Goal: Navigation & Orientation: Find specific page/section

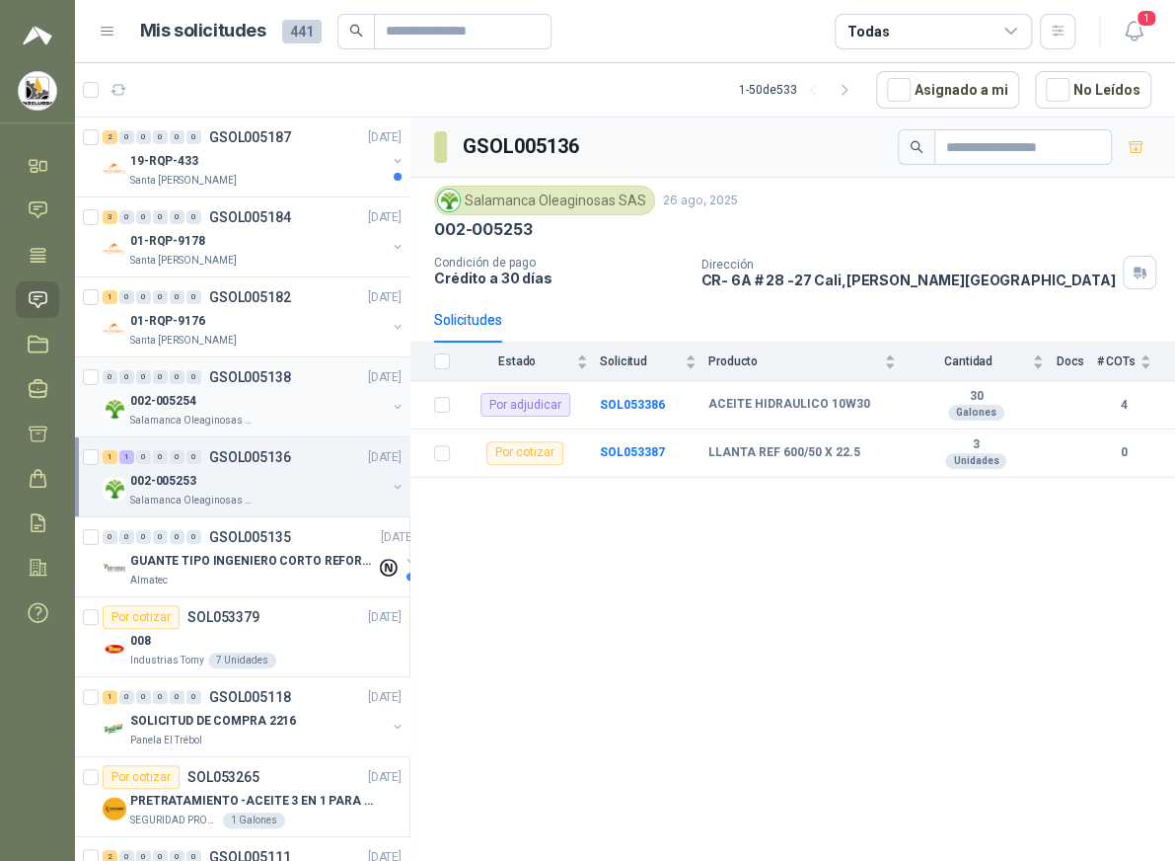
click at [292, 393] on div "002-005254" at bounding box center [258, 401] width 256 height 24
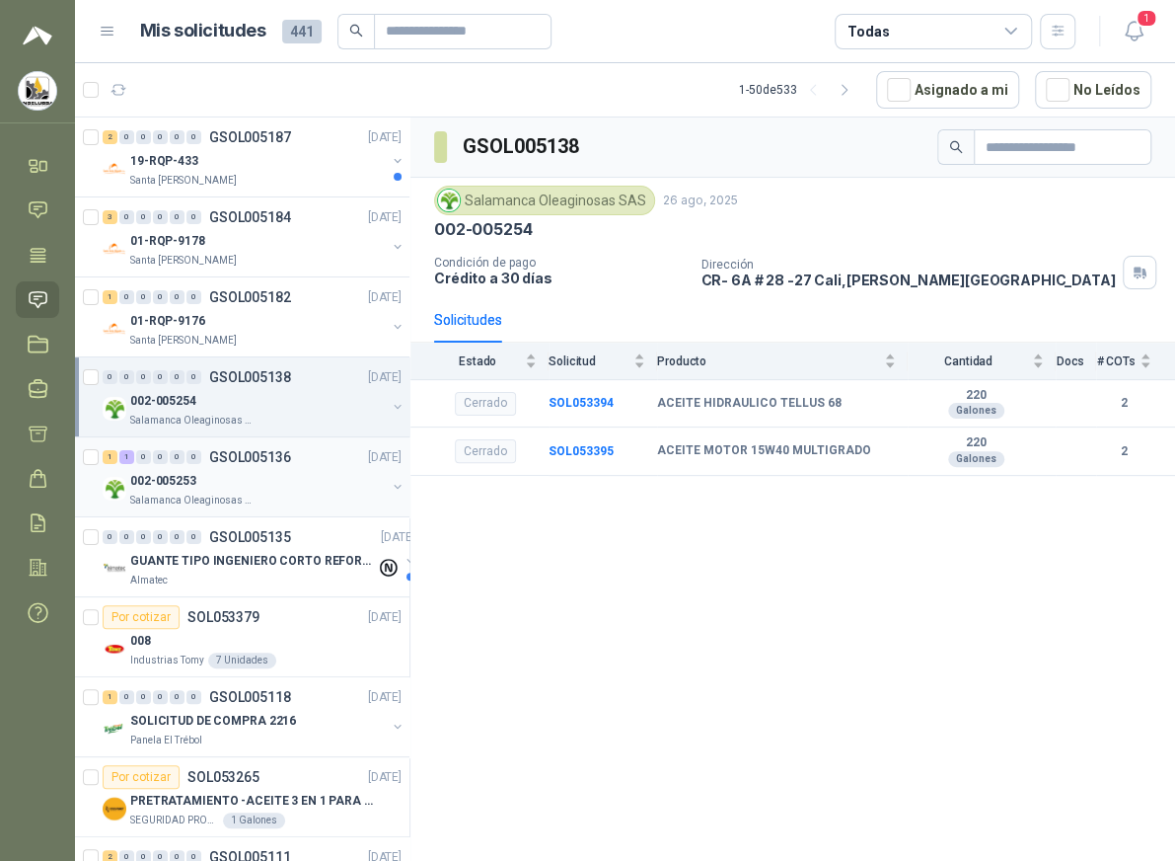
click at [305, 477] on div "002-005253" at bounding box center [258, 481] width 256 height 24
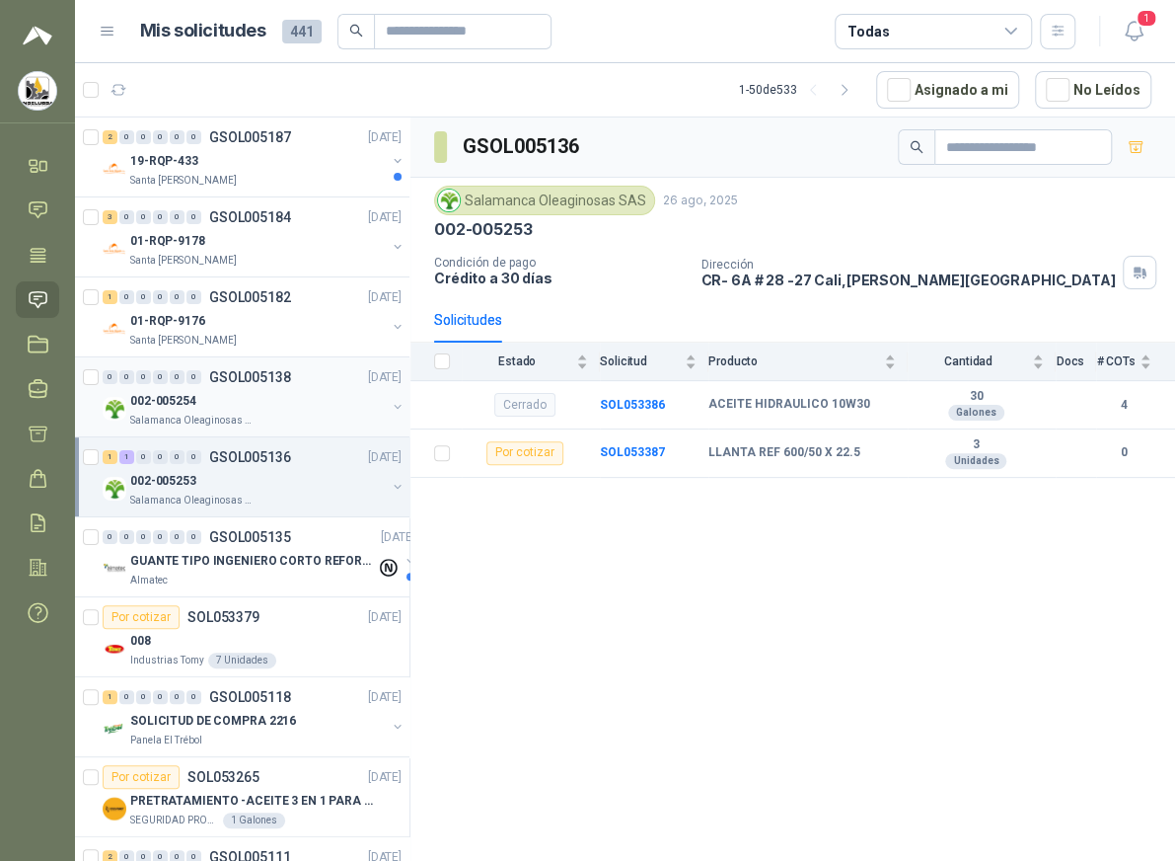
click at [309, 398] on div "002-005254" at bounding box center [258, 401] width 256 height 24
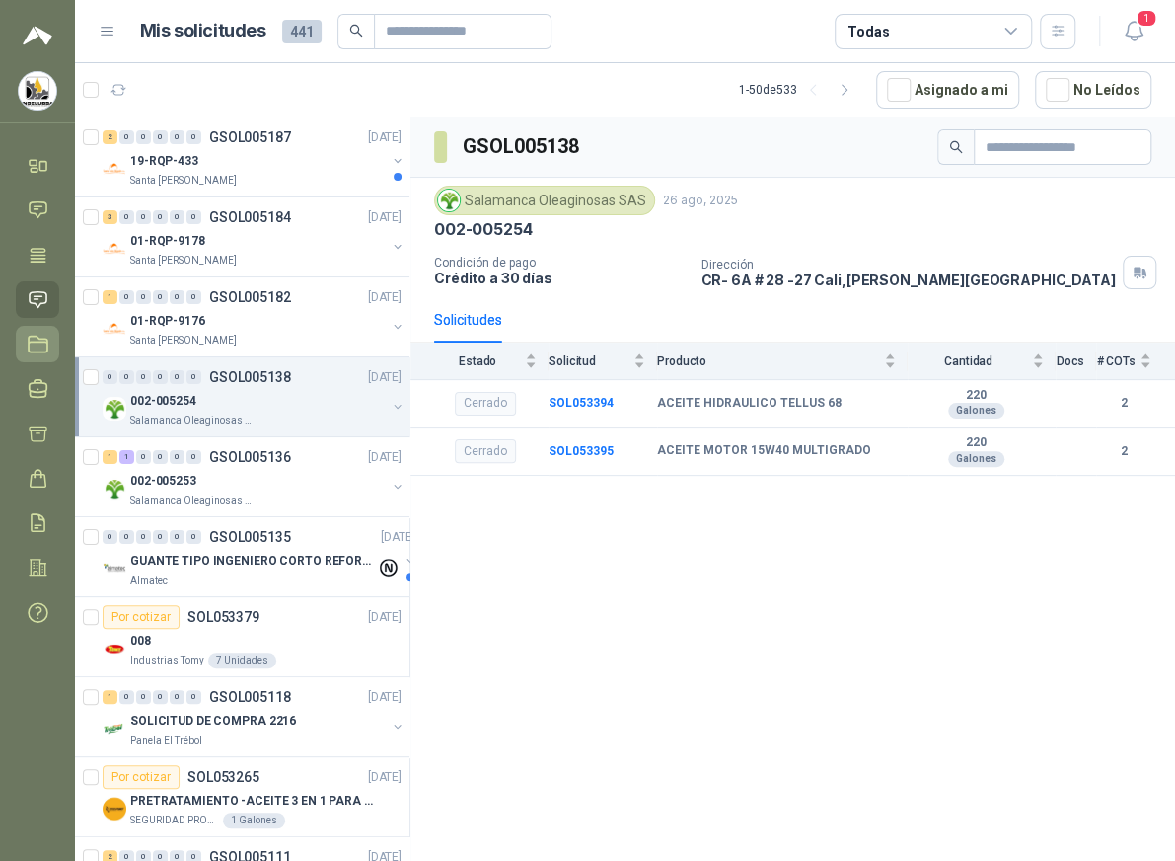
click at [40, 354] on link "Licitaciones" at bounding box center [37, 344] width 43 height 37
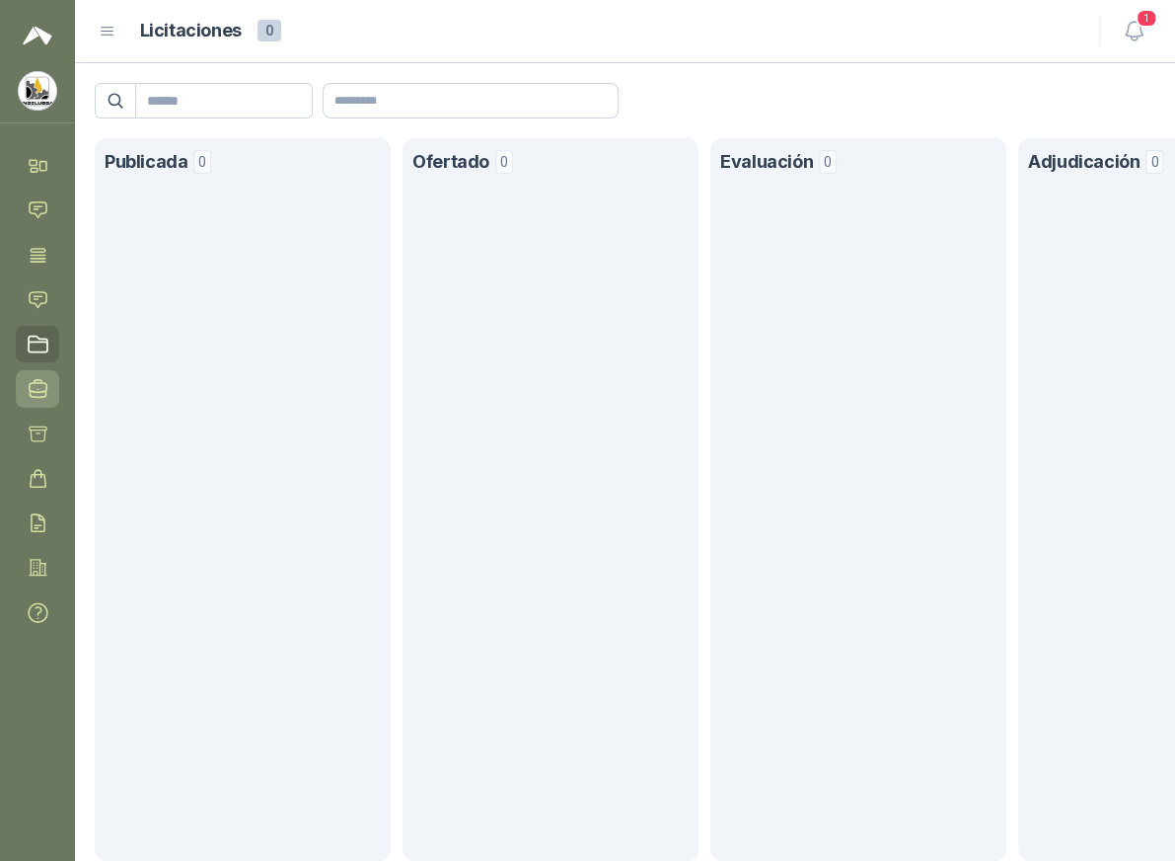
click at [41, 387] on icon at bounding box center [38, 388] width 21 height 21
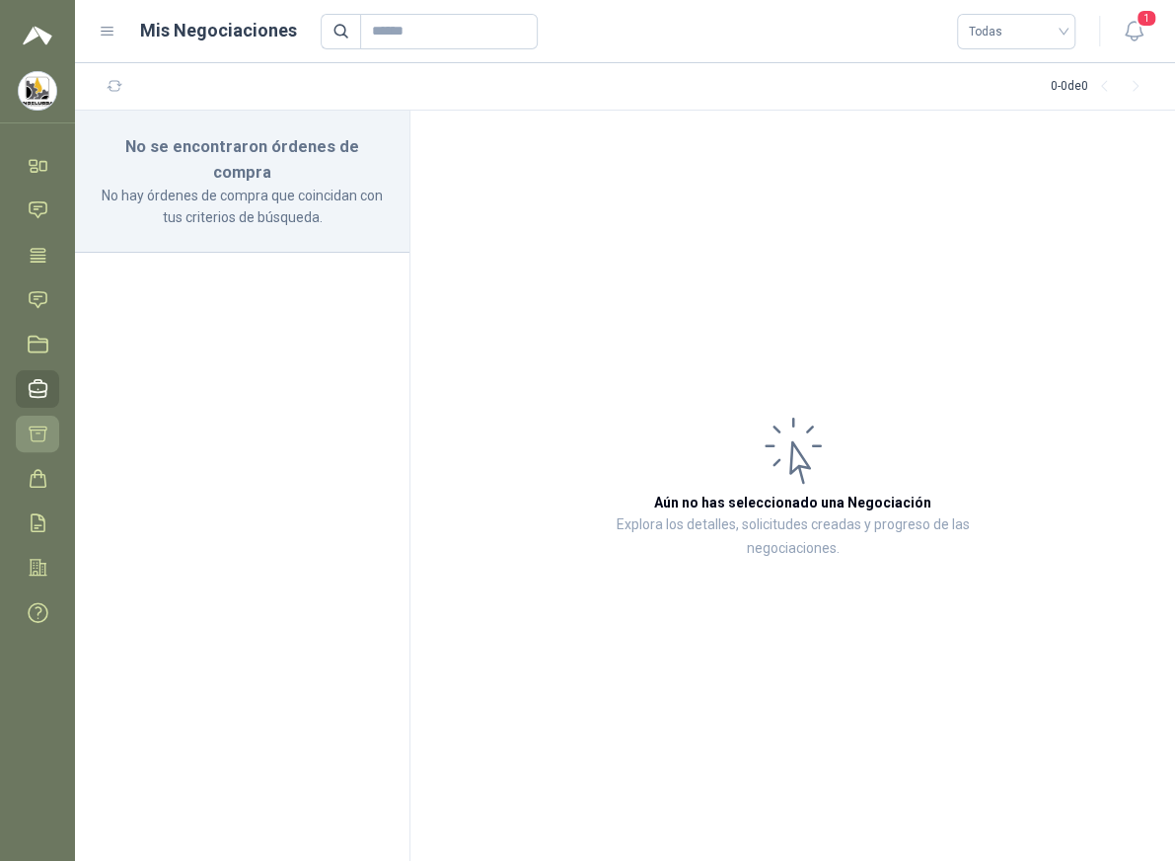
click at [41, 427] on icon at bounding box center [38, 433] width 21 height 21
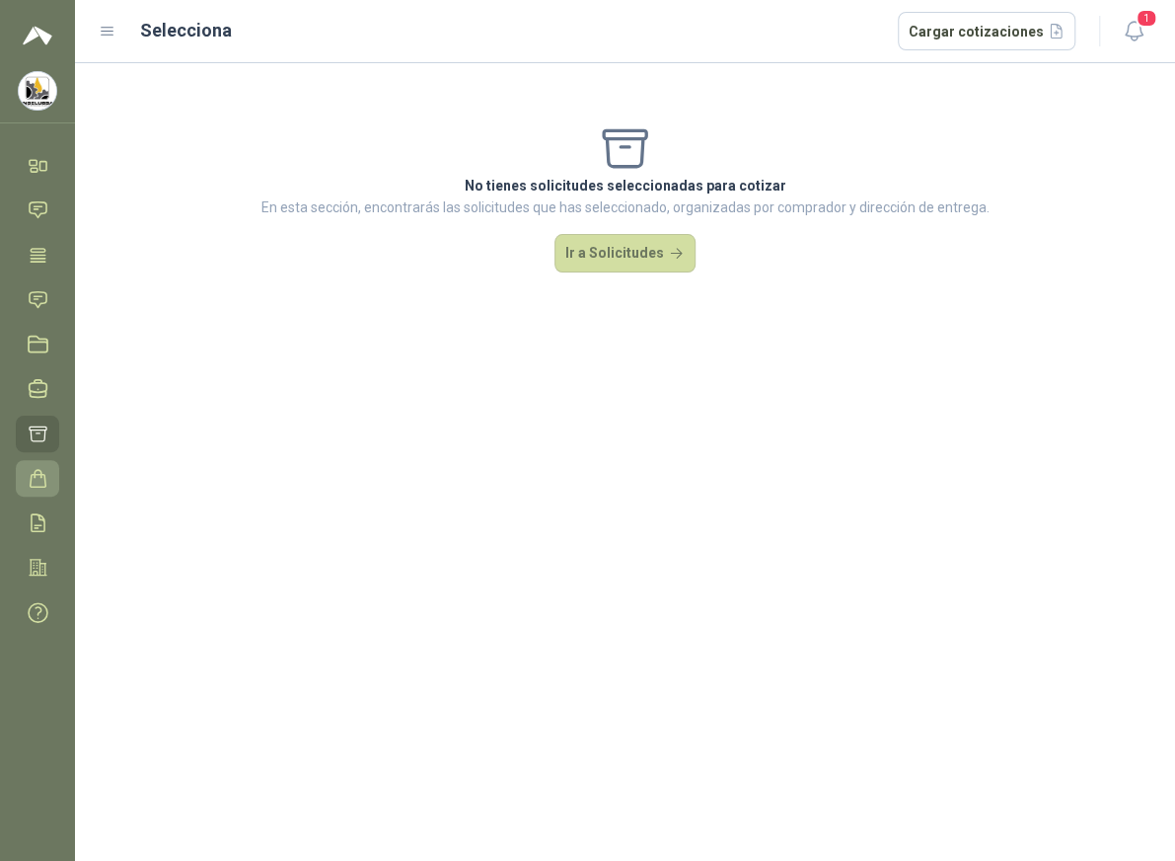
click at [43, 475] on icon at bounding box center [38, 478] width 21 height 21
